Goal: Task Accomplishment & Management: Use online tool/utility

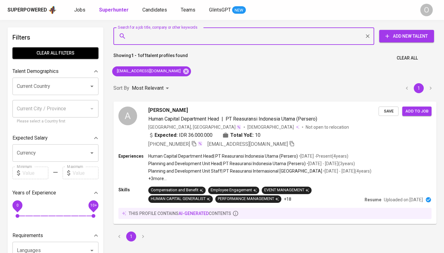
click at [164, 34] on input "Search for a job title, company or other keywords" at bounding box center [245, 36] width 233 height 12
type input "[PERSON_NAME]"
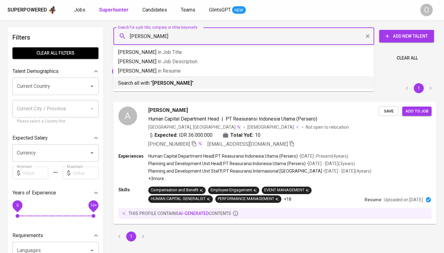
click at [163, 82] on b "[PERSON_NAME]" at bounding box center [172, 83] width 40 height 6
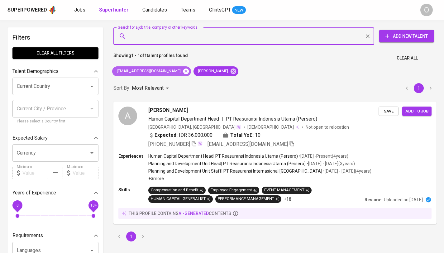
click at [183, 71] on icon at bounding box center [186, 71] width 6 height 6
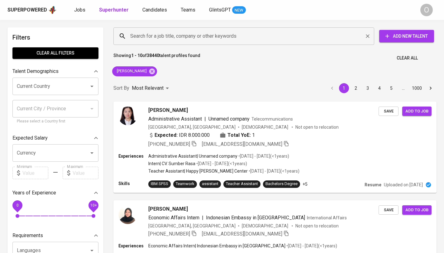
click at [176, 41] on input "Search for a job title, company or other keywords" at bounding box center [245, 36] width 233 height 12
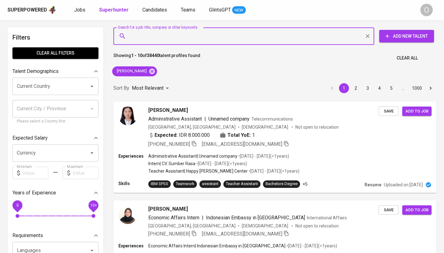
paste input "[EMAIL_ADDRESS][DOMAIN_NAME]"
type input "[EMAIL_ADDRESS][DOMAIN_NAME]"
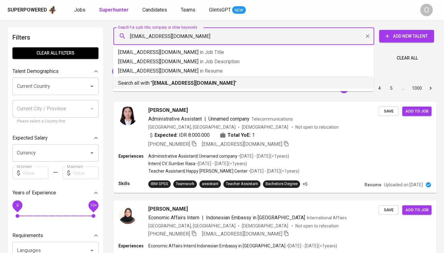
click at [171, 80] on b "[EMAIL_ADDRESS][DOMAIN_NAME]" at bounding box center [193, 83] width 82 height 6
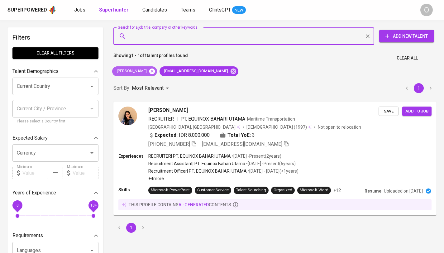
click at [155, 73] on icon at bounding box center [152, 71] width 6 height 6
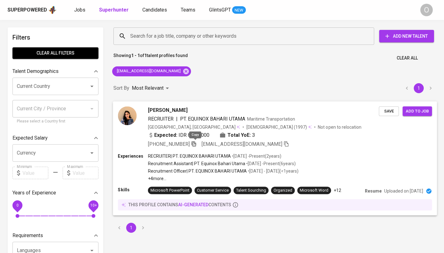
click at [196, 144] on icon "button" at bounding box center [194, 144] width 6 height 6
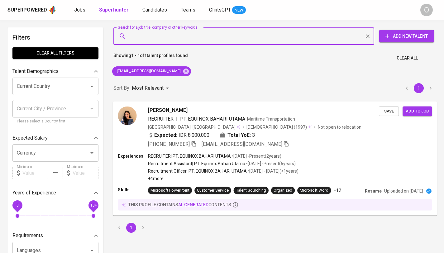
click at [198, 37] on input "Search for a job title, company or other keywords" at bounding box center [245, 36] width 233 height 12
paste input "[EMAIL_ADDRESS][DOMAIN_NAME]"
type input "[EMAIL_ADDRESS][DOMAIN_NAME]"
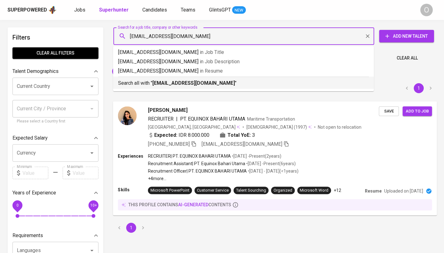
click at [171, 80] on b "[EMAIL_ADDRESS][DOMAIN_NAME]" at bounding box center [193, 83] width 82 height 6
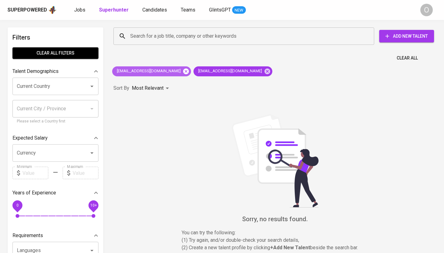
click at [182, 72] on icon at bounding box center [185, 71] width 7 height 7
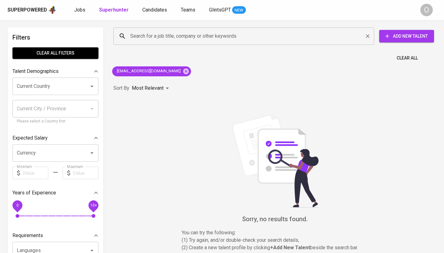
click at [197, 35] on input "Search for a job title, company or other keywords" at bounding box center [245, 36] width 233 height 12
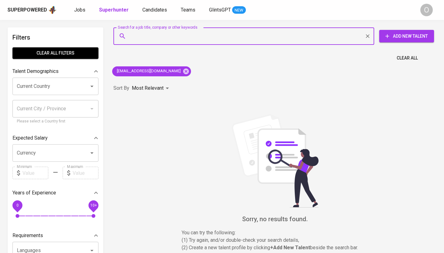
paste input "Hemasycha Mahabella"
type input "Hemasycha Mahabella"
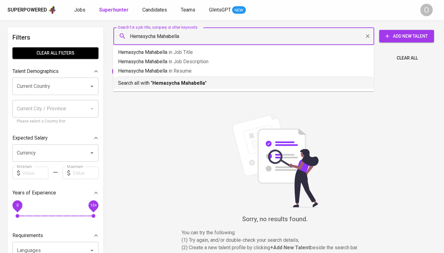
click at [158, 83] on b "Hemasycha Mahabella" at bounding box center [178, 83] width 53 height 6
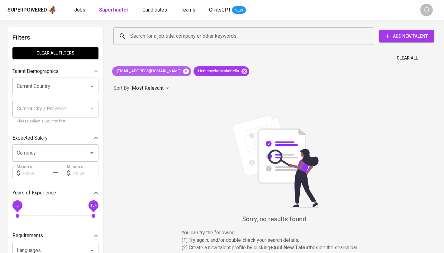
click at [183, 73] on icon at bounding box center [186, 71] width 6 height 6
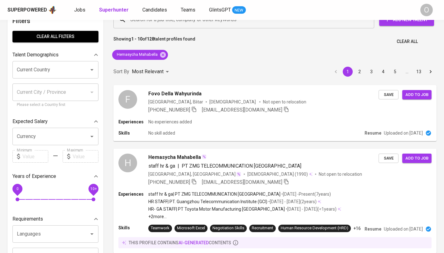
scroll to position [104, 0]
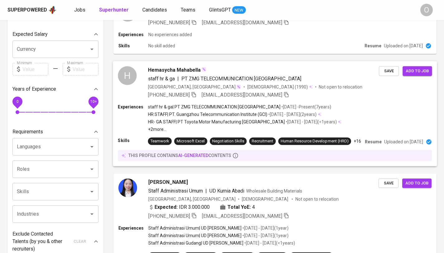
click at [194, 95] on icon "button" at bounding box center [194, 95] width 6 height 6
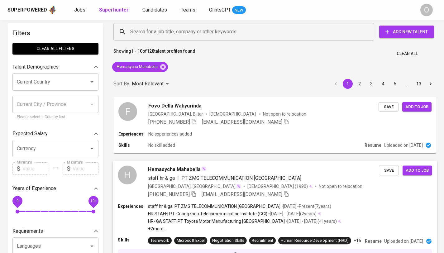
scroll to position [0, 0]
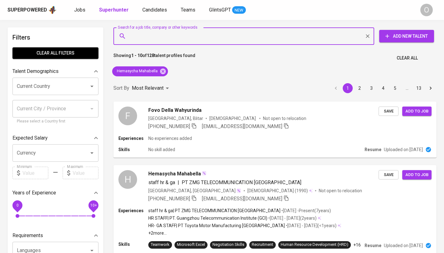
click at [182, 36] on input "Search for a job title, company or other keywords" at bounding box center [245, 36] width 233 height 12
paste input "[EMAIL_ADDRESS][DOMAIN_NAME]"
type input "[EMAIL_ADDRESS][DOMAIN_NAME]"
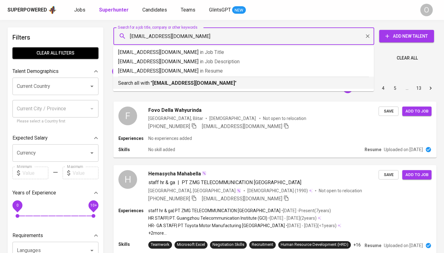
click at [169, 81] on b "[EMAIL_ADDRESS][DOMAIN_NAME]" at bounding box center [193, 83] width 82 height 6
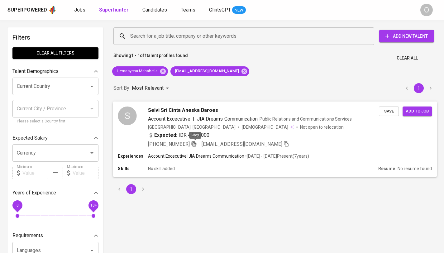
click at [196, 144] on icon "button" at bounding box center [193, 143] width 4 height 5
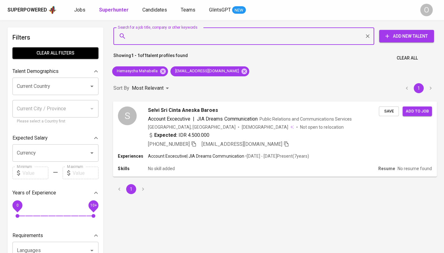
click at [180, 40] on input "Search for a job title, company or other keywords" at bounding box center [245, 36] width 233 height 12
paste input "[PERSON_NAME]"
type input "[PERSON_NAME]"
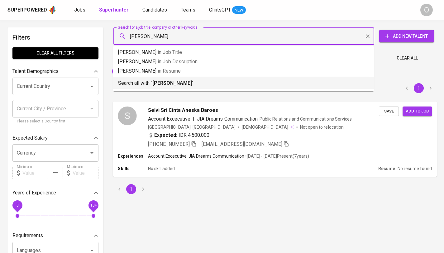
click at [162, 81] on b "[PERSON_NAME]" at bounding box center [172, 83] width 40 height 6
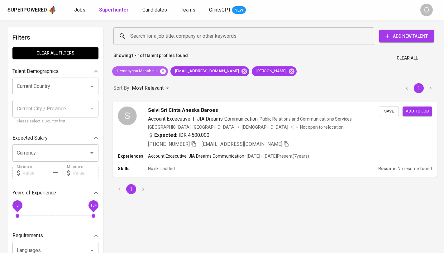
click at [164, 71] on icon at bounding box center [163, 71] width 6 height 6
click at [183, 71] on icon at bounding box center [186, 71] width 6 height 6
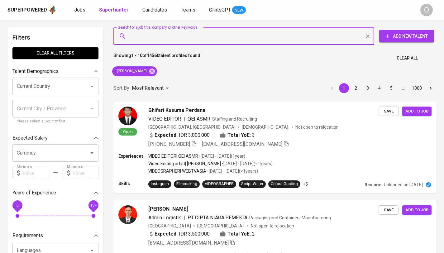
click at [138, 39] on input "Search for a job title, company or other keywords" at bounding box center [245, 36] width 233 height 12
paste input "arya_satyani@yahoo.com"
type input "arya_satyani@yahoo.com"
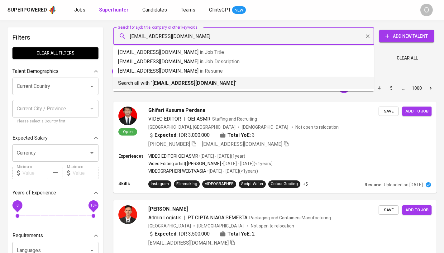
click at [143, 79] on div "Search all with " arya_satyani@yahoo.com "" at bounding box center [243, 82] width 251 height 10
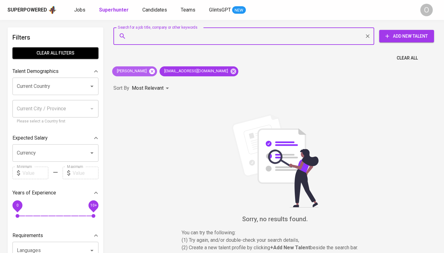
click at [154, 73] on icon at bounding box center [152, 71] width 6 height 6
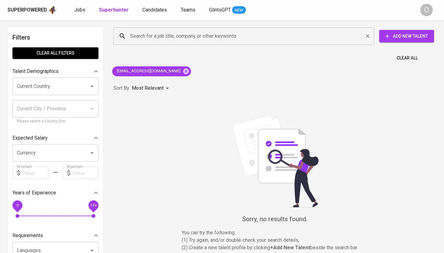
click at [192, 31] on input "Search for a job title, company or other keywords" at bounding box center [245, 36] width 233 height 12
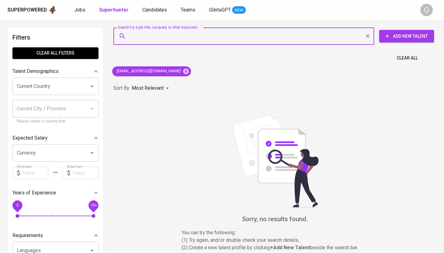
paste input "marsha.demitrie@yahoo.com"
type input "marsha.demitrie@yahoo.com"
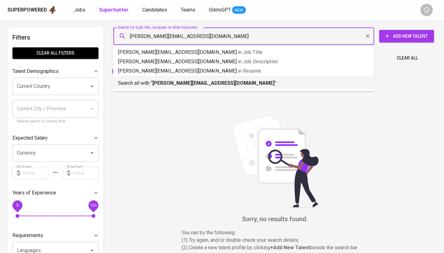
click at [154, 83] on b "marsha.demitrie@yahoo.com" at bounding box center [213, 83] width 122 height 6
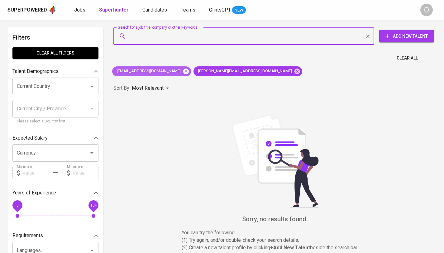
click at [183, 71] on icon at bounding box center [186, 71] width 6 height 6
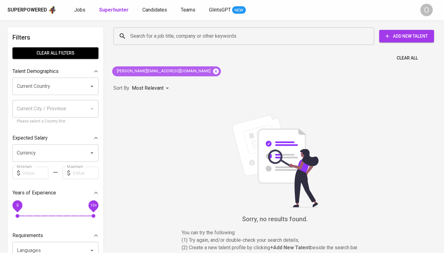
click at [212, 73] on icon at bounding box center [215, 71] width 7 height 7
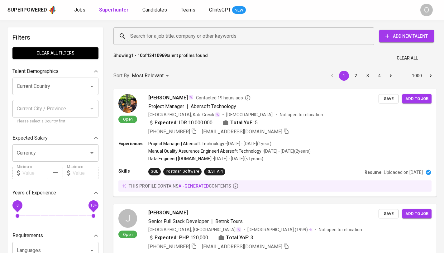
click at [151, 40] on input "Search for a job title, company or other keywords" at bounding box center [245, 36] width 233 height 12
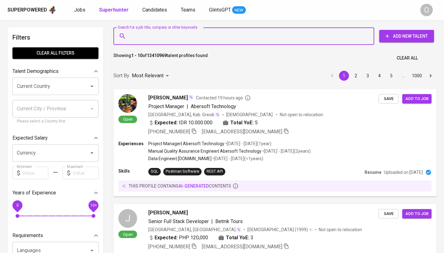
paste input "ardindaprasetyawati@gmail.com"
type input "ardindaprasetyawati@gmail.com"
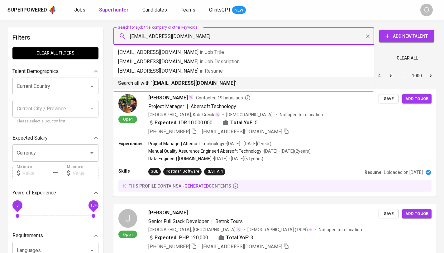
click at [136, 79] on div "Search all with " ardindaprasetyawati@gmail.com "" at bounding box center [243, 82] width 251 height 10
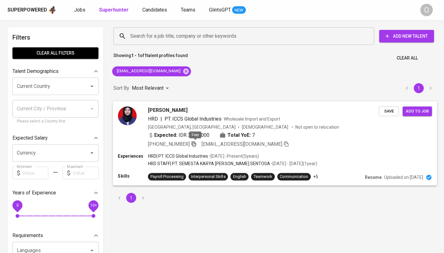
click at [196, 143] on icon "button" at bounding box center [193, 143] width 4 height 5
click at [159, 38] on input "Search for a job title, company or other keywords" at bounding box center [245, 36] width 233 height 12
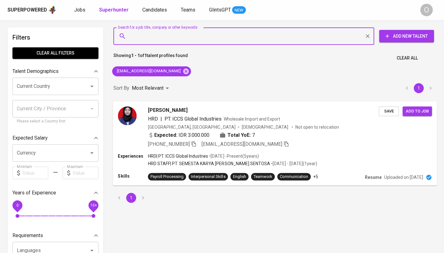
paste input "Vira Putri Sabrina"
type input "Vira Putri Sabrina"
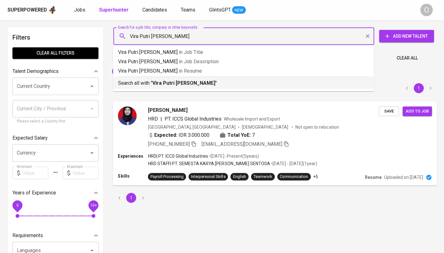
click at [155, 82] on b "Vira Putri Sabrina" at bounding box center [183, 83] width 63 height 6
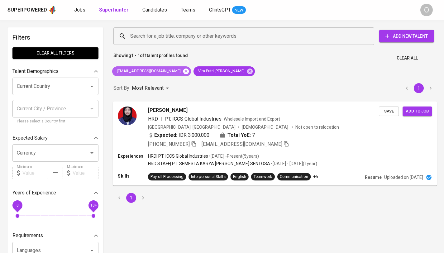
click at [183, 73] on icon at bounding box center [186, 71] width 6 height 6
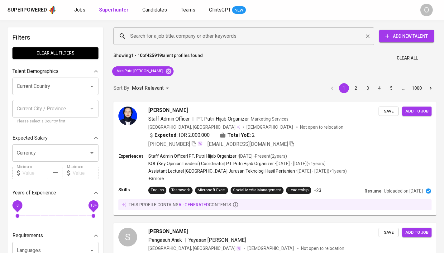
click at [170, 35] on input "Search for a job title, company or other keywords" at bounding box center [245, 36] width 233 height 12
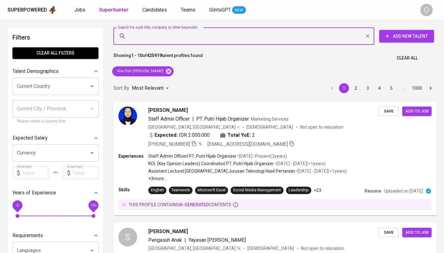
paste input "debbyabigail64@gmail.com"
type input "debbyabigail64@gmail.com"
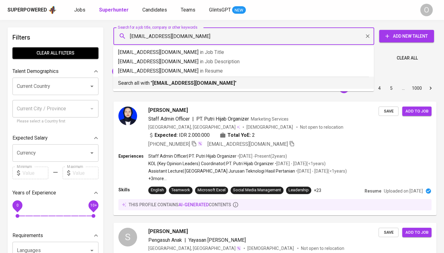
click at [158, 85] on b "debbyabigail64@gmail.com" at bounding box center [193, 83] width 82 height 6
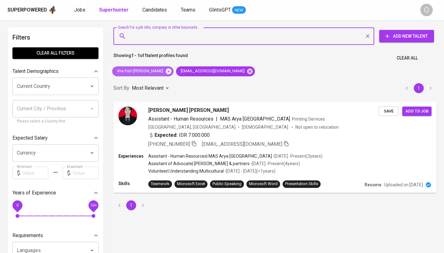
click at [166, 74] on icon at bounding box center [169, 71] width 6 height 6
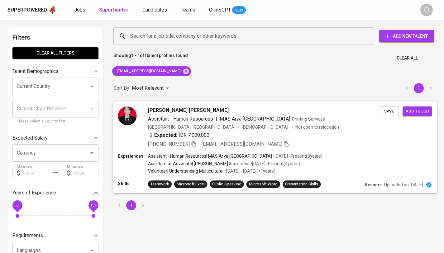
click at [192, 144] on icon "button" at bounding box center [194, 144] width 6 height 6
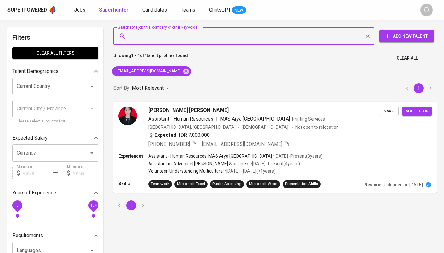
click at [208, 35] on input "Search for a job title, company or other keywords" at bounding box center [245, 36] width 233 height 12
paste input "agung_fitroh@hotmail.com"
type input "agung_fitroh@hotmail.com"
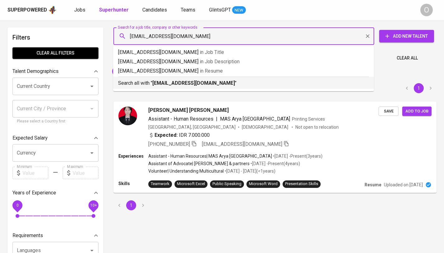
click at [163, 84] on b "agung_fitroh@hotmail.com" at bounding box center [193, 83] width 82 height 6
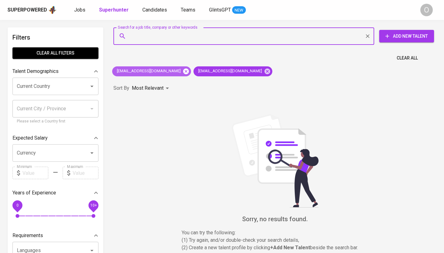
click at [183, 72] on icon at bounding box center [186, 71] width 6 height 6
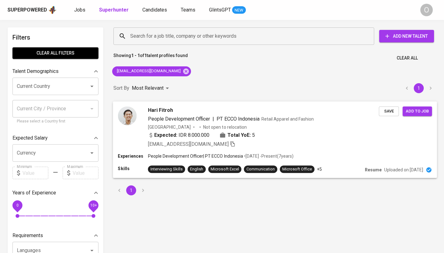
click at [213, 147] on span "agung_fitroh@hotmail.com" at bounding box center [191, 143] width 87 height 7
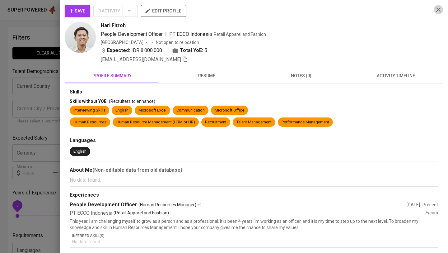
click at [437, 11] on icon "button" at bounding box center [438, 9] width 7 height 7
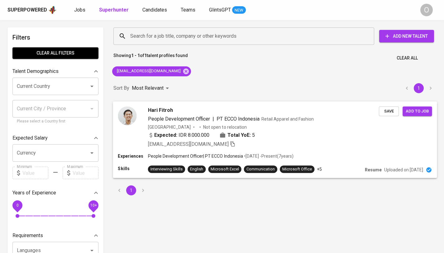
click at [230, 146] on icon "button" at bounding box center [232, 143] width 4 height 5
click at [182, 37] on input "Search for a job title, company or other keywords" at bounding box center [245, 36] width 233 height 12
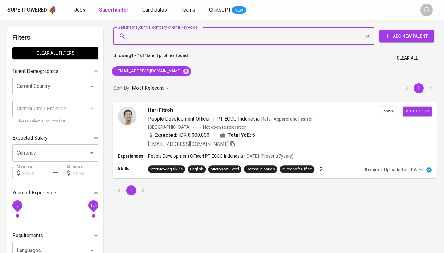
paste input "Yunanto Heri Purnawan"
type input "Yunanto Heri Purnawan"
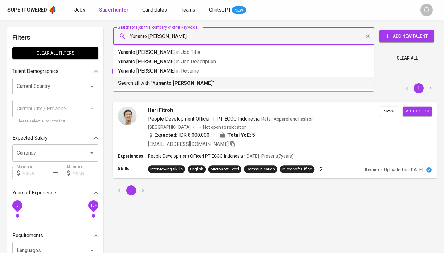
click at [176, 84] on b "Yunanto Heri Purnawan" at bounding box center [182, 83] width 60 height 6
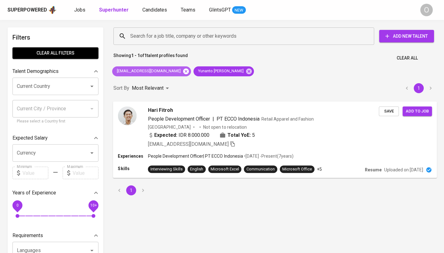
click at [183, 73] on icon at bounding box center [186, 71] width 6 height 6
